Goal: Transaction & Acquisition: Purchase product/service

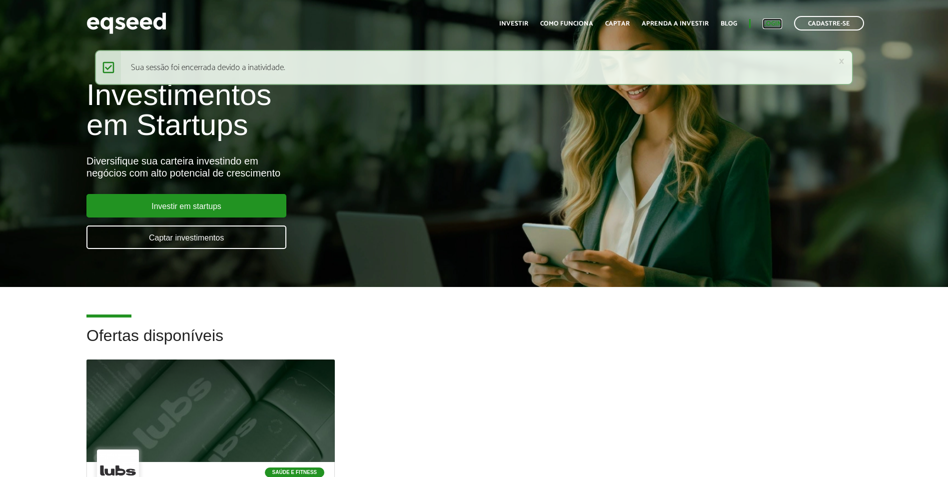
click at [769, 23] on link "Login" at bounding box center [772, 23] width 19 height 6
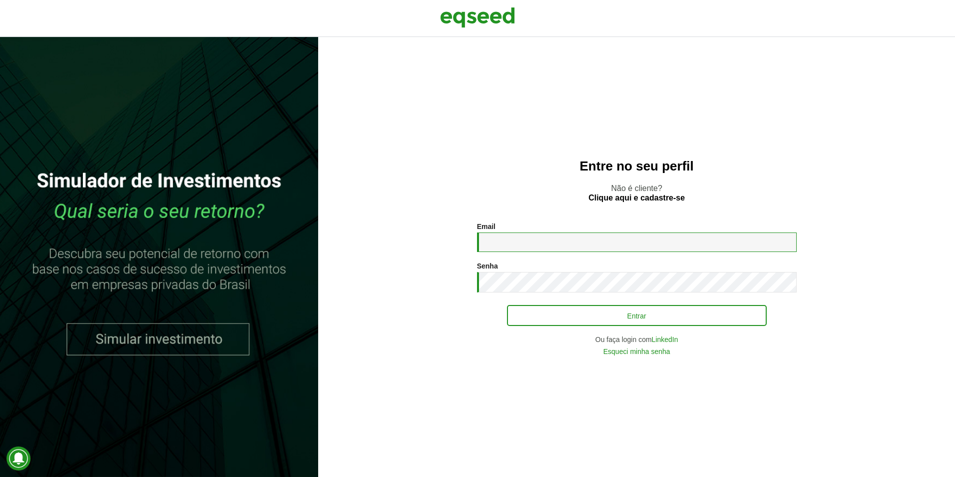
type input "**********"
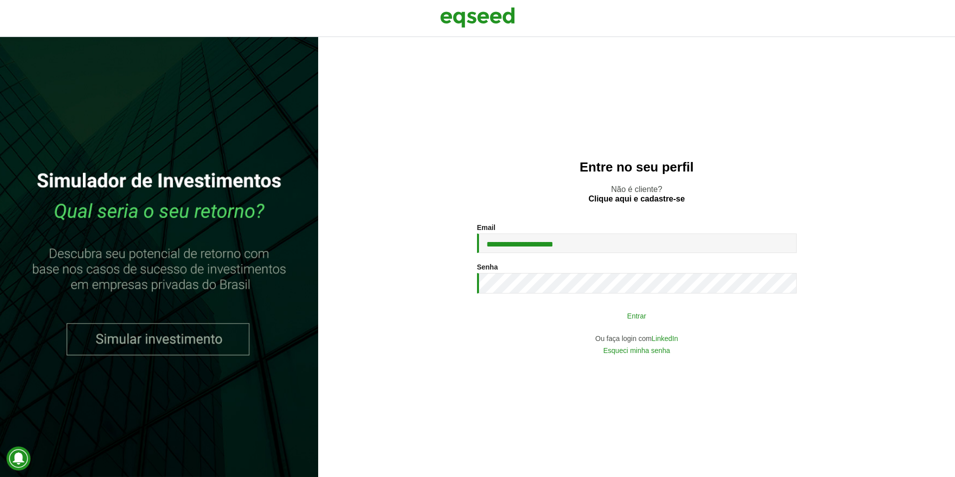
click at [633, 316] on button "Entrar" at bounding box center [637, 315] width 260 height 19
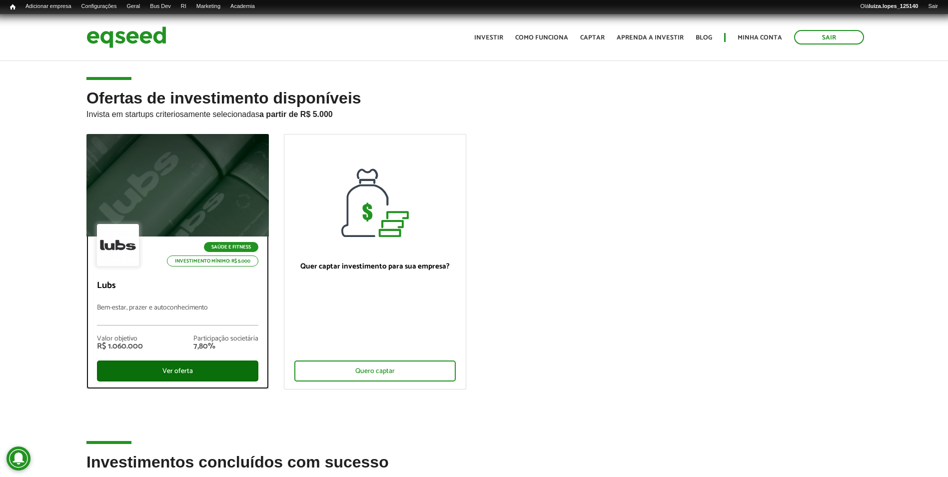
click at [184, 366] on div "Ver oferta" at bounding box center [177, 370] width 161 height 21
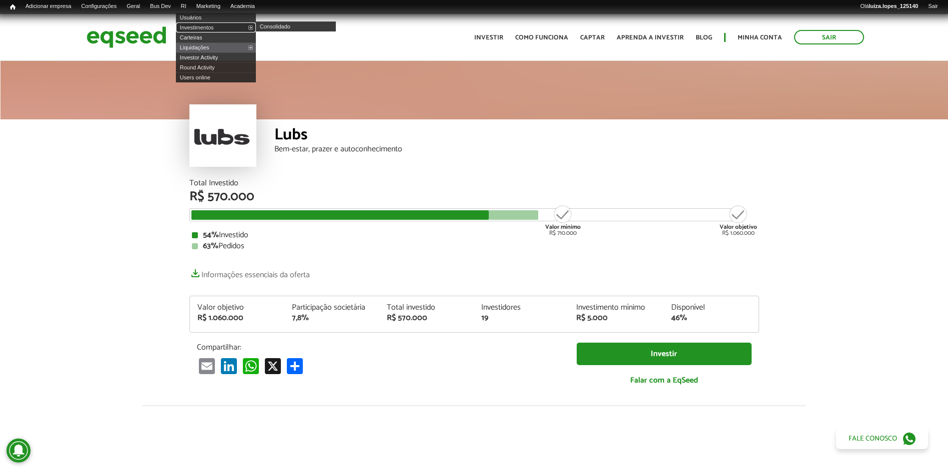
click at [207, 25] on link "Investimentos" at bounding box center [216, 27] width 80 height 10
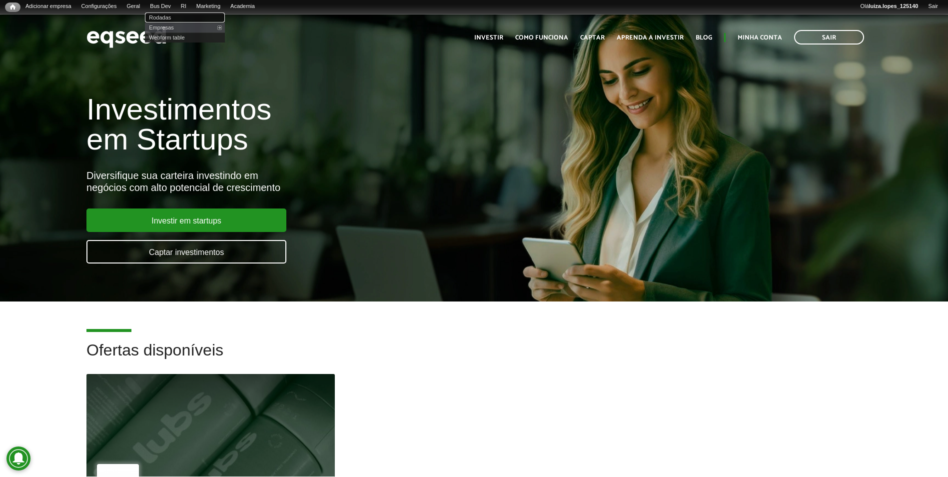
click at [178, 15] on link "Rodadas" at bounding box center [185, 17] width 80 height 10
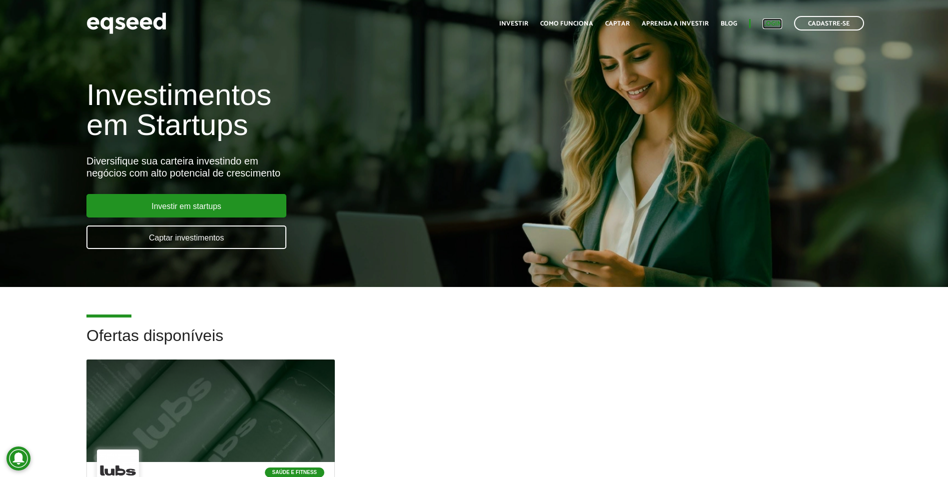
click at [764, 22] on link "Login" at bounding box center [772, 23] width 19 height 6
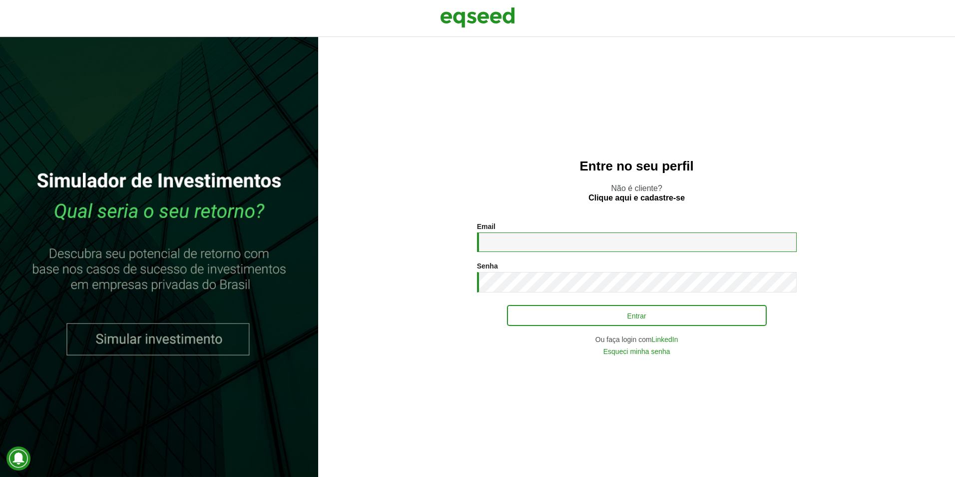
type input "**********"
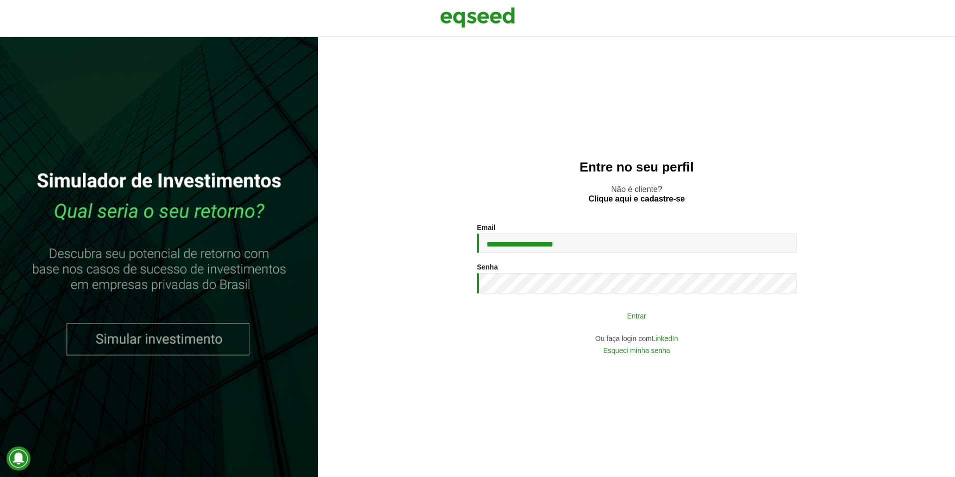
click at [524, 316] on button "Entrar" at bounding box center [637, 315] width 260 height 19
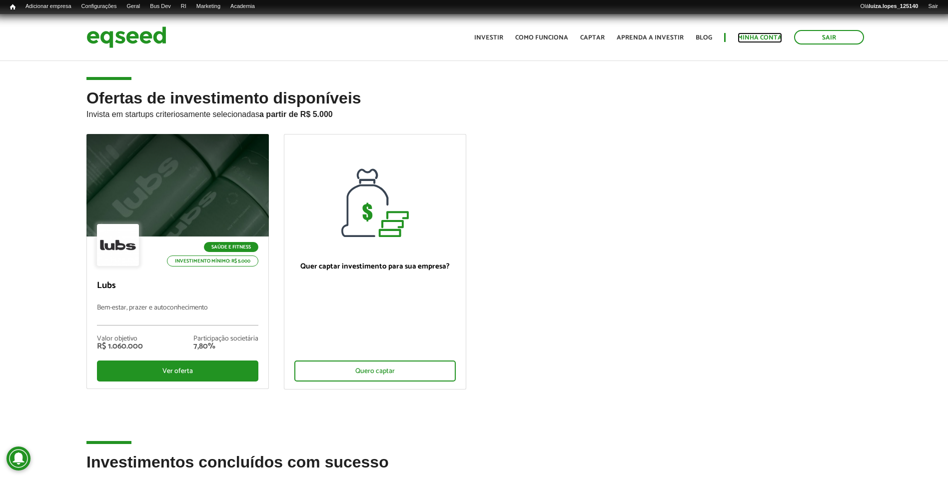
click at [743, 38] on link "Minha conta" at bounding box center [760, 37] width 44 height 6
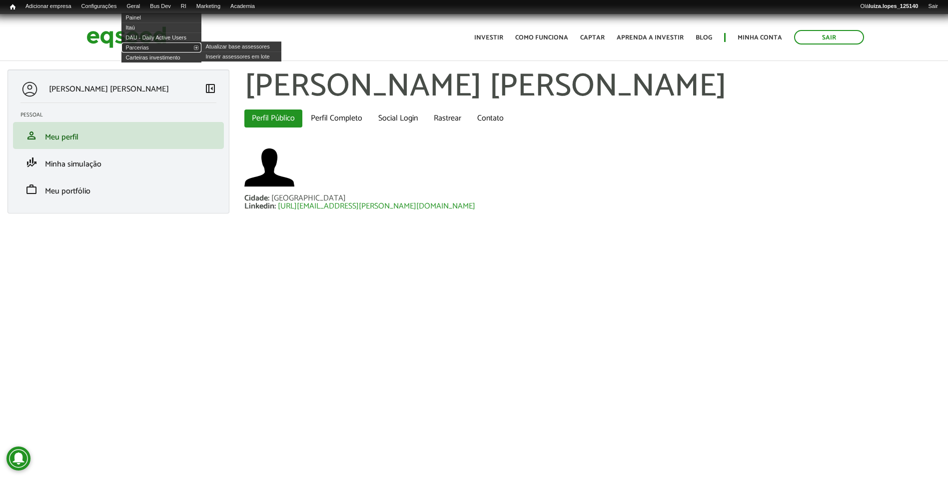
click at [156, 47] on link "Parcerias" at bounding box center [161, 47] width 80 height 10
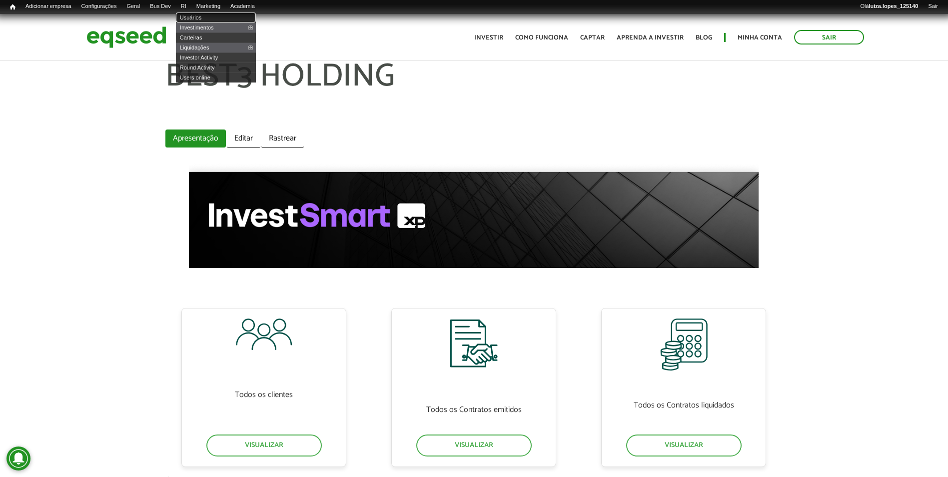
click at [206, 17] on link "Usuários" at bounding box center [216, 17] width 80 height 10
